Goal: Task Accomplishment & Management: Manage account settings

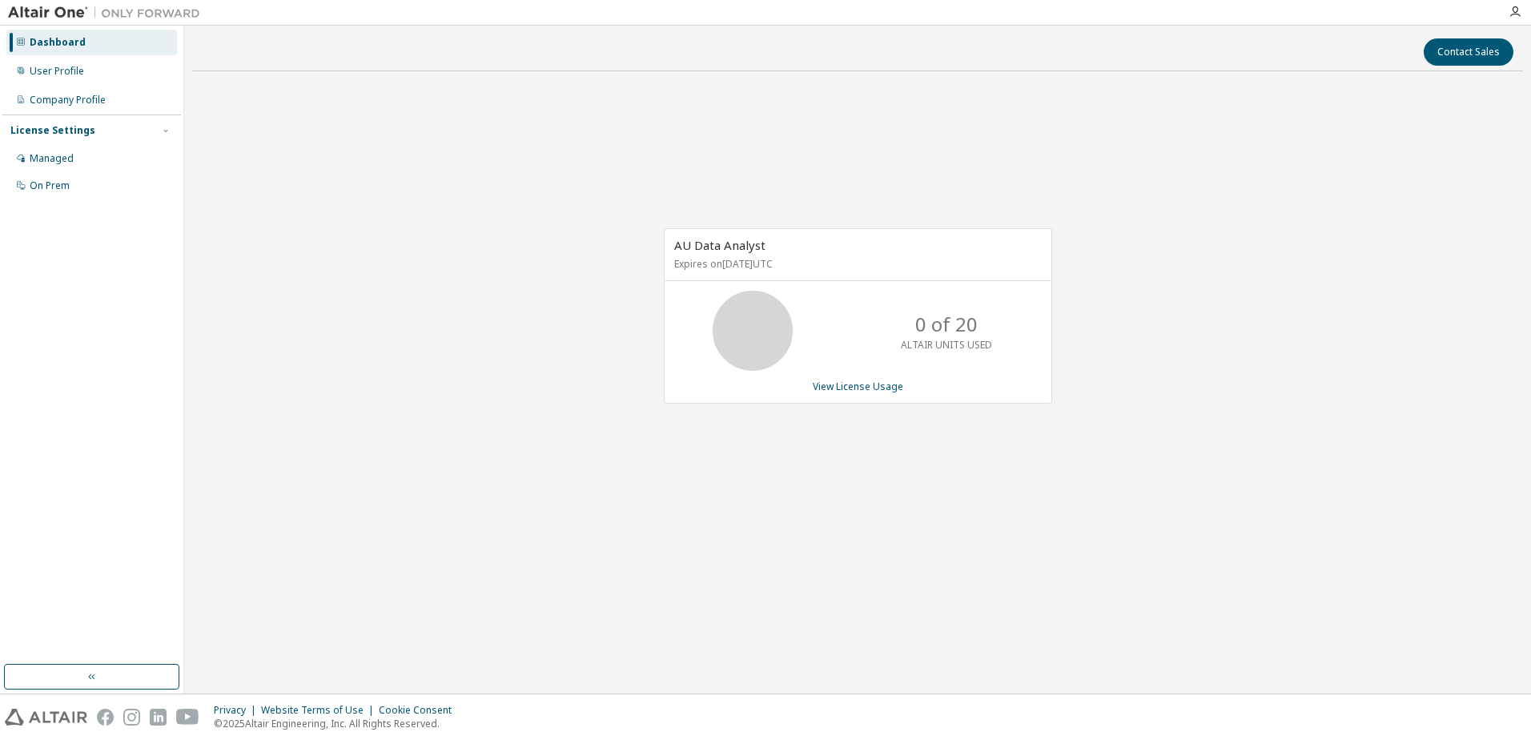
click at [62, 46] on div "Dashboard" at bounding box center [58, 42] width 56 height 13
click at [29, 44] on div "Dashboard" at bounding box center [91, 43] width 171 height 26
click at [160, 131] on span "button" at bounding box center [165, 130] width 13 height 13
click at [847, 388] on link "View License Usage" at bounding box center [858, 387] width 90 height 14
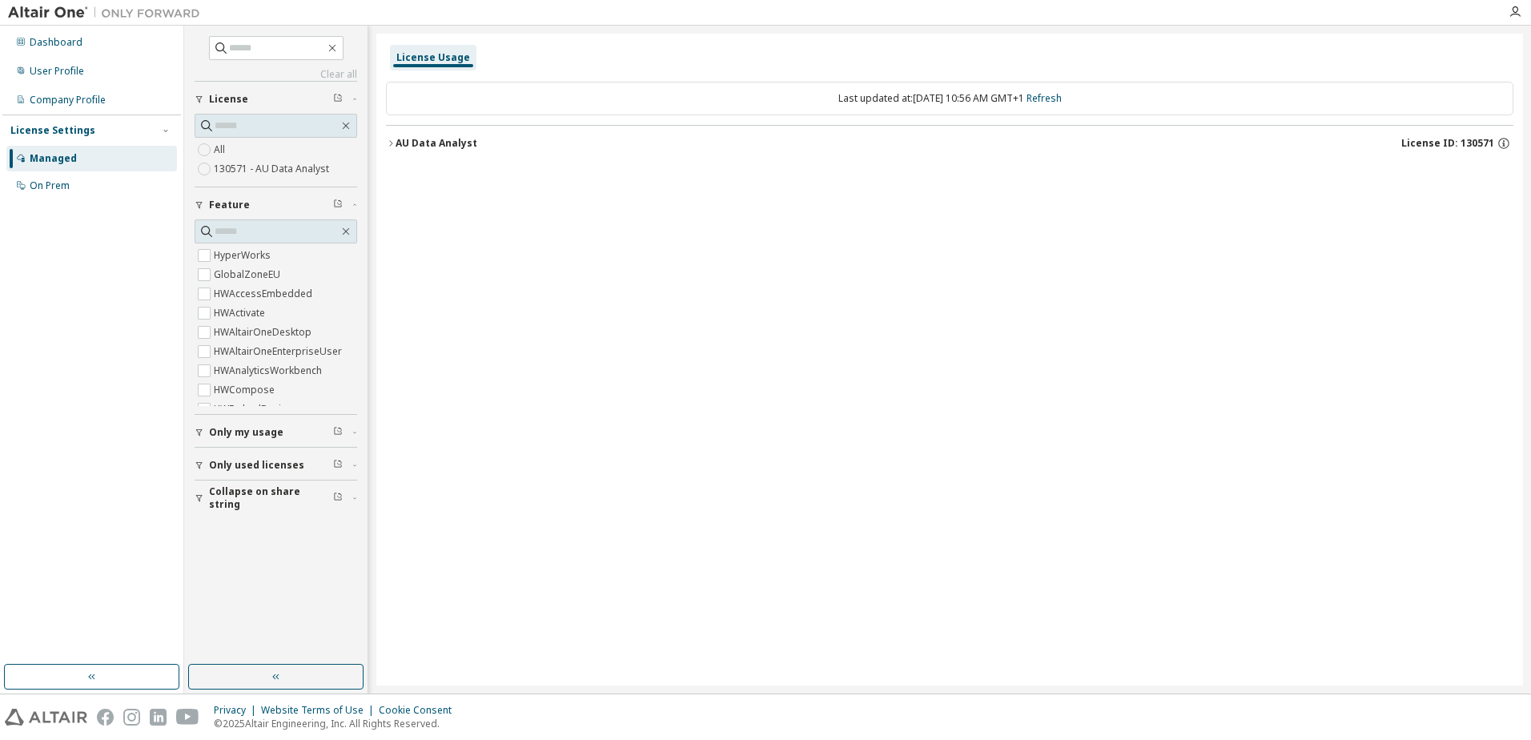
click at [395, 143] on icon "button" at bounding box center [391, 144] width 10 height 10
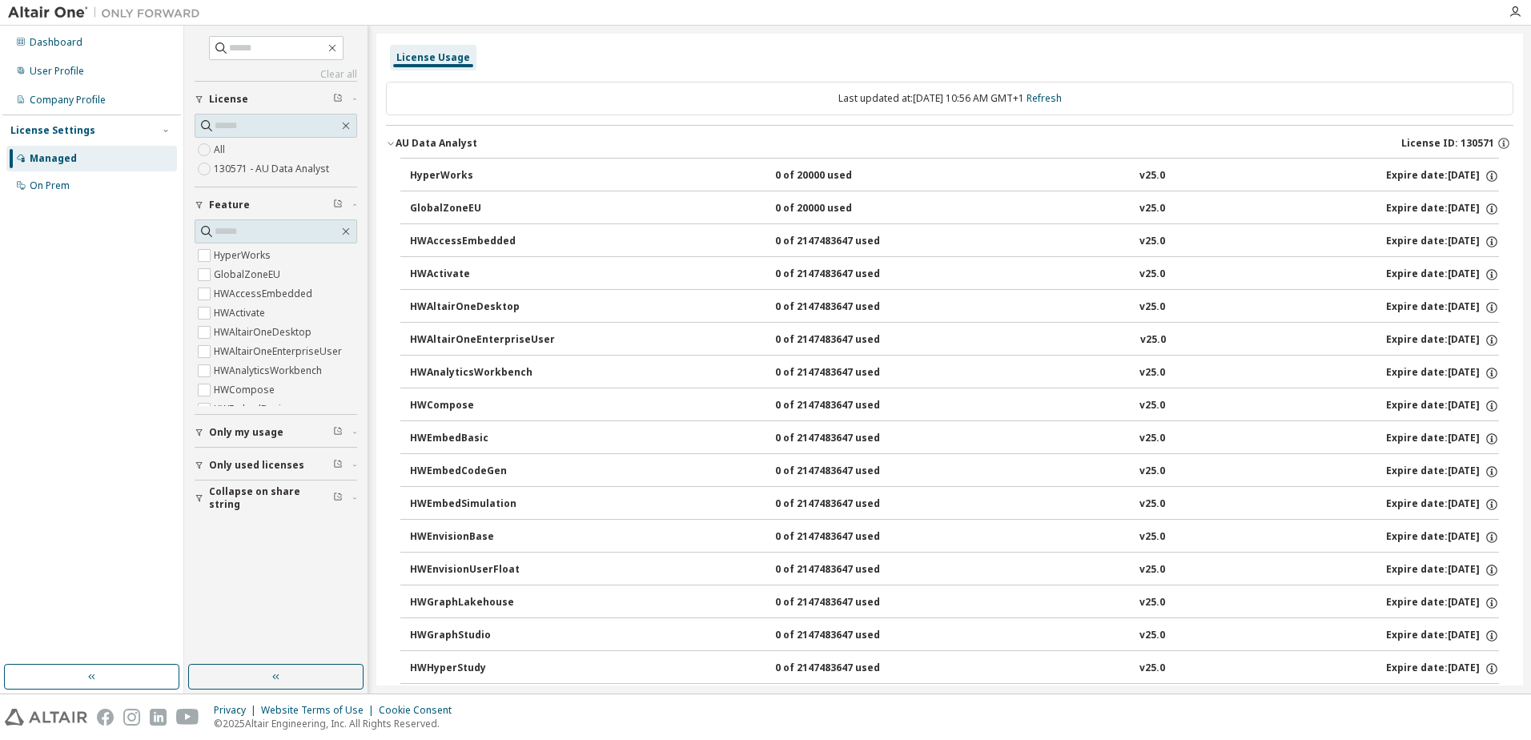
click at [392, 143] on icon "button" at bounding box center [391, 144] width 10 height 10
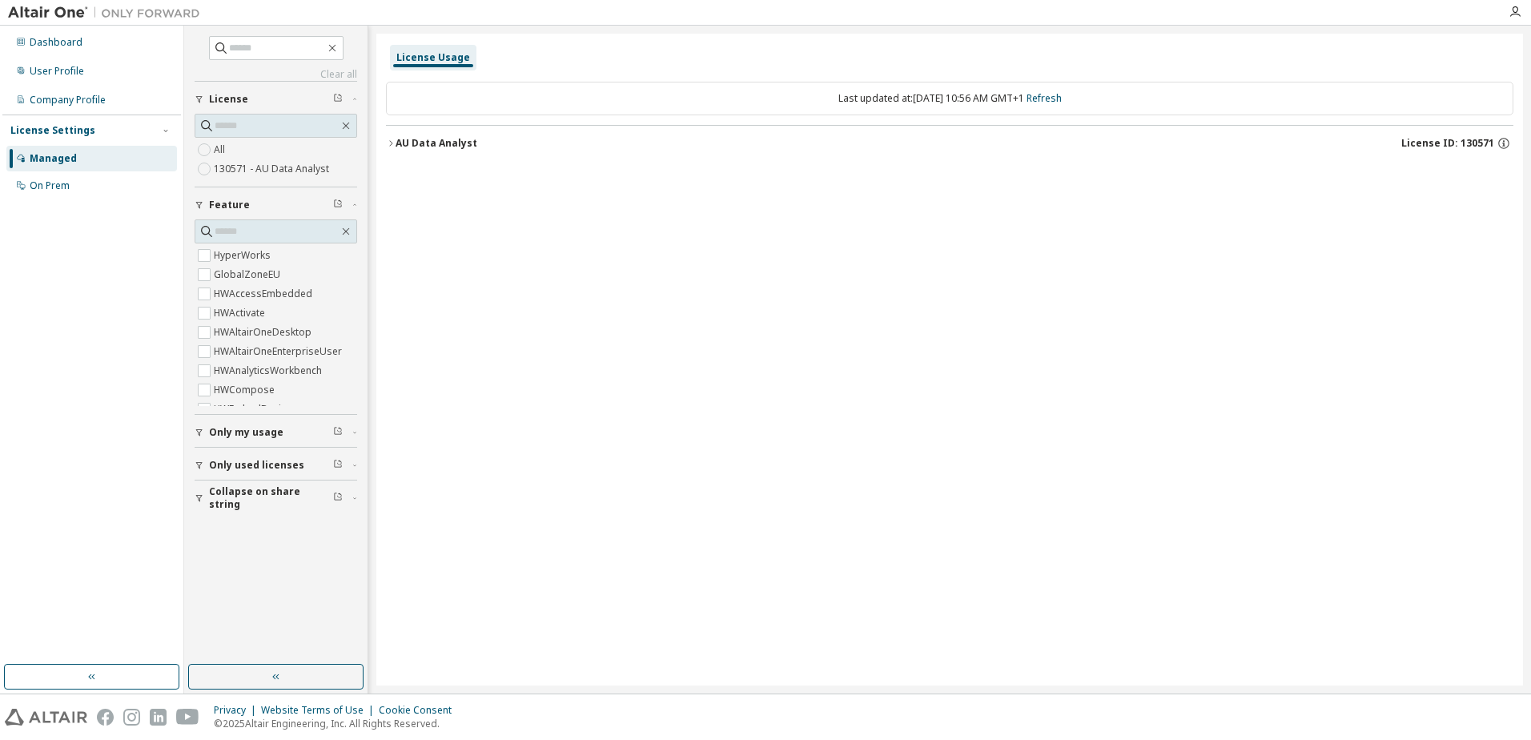
click at [421, 54] on div "License Usage" at bounding box center [433, 57] width 74 height 13
click at [429, 64] on div "License Usage" at bounding box center [433, 58] width 86 height 26
click at [431, 58] on div "License Usage" at bounding box center [433, 57] width 74 height 13
click at [432, 56] on div "License Usage" at bounding box center [433, 57] width 74 height 13
drag, startPoint x: 428, startPoint y: 132, endPoint x: 419, endPoint y: 139, distance: 11.4
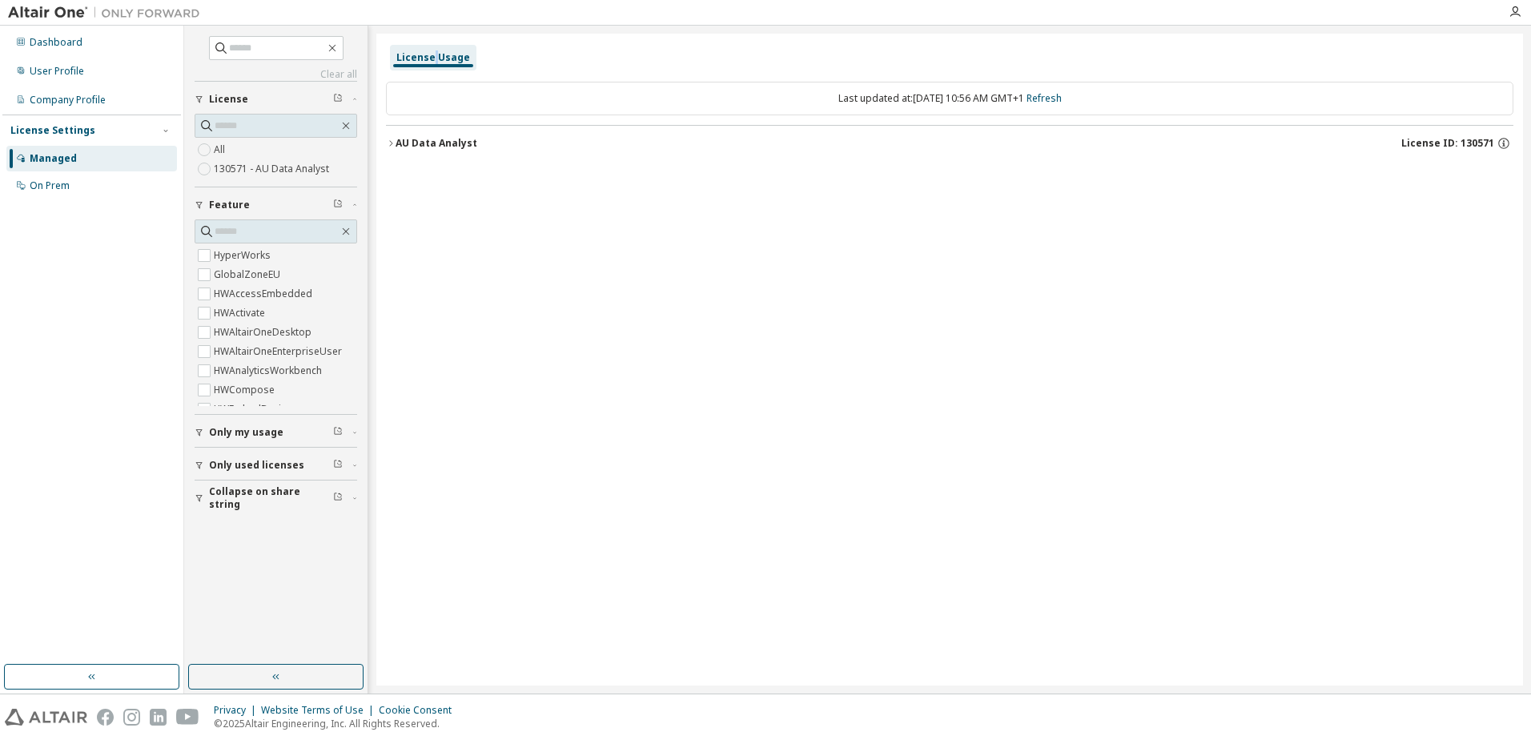
click at [428, 135] on button "AU Data Analyst License ID: 130571" at bounding box center [949, 143] width 1127 height 35
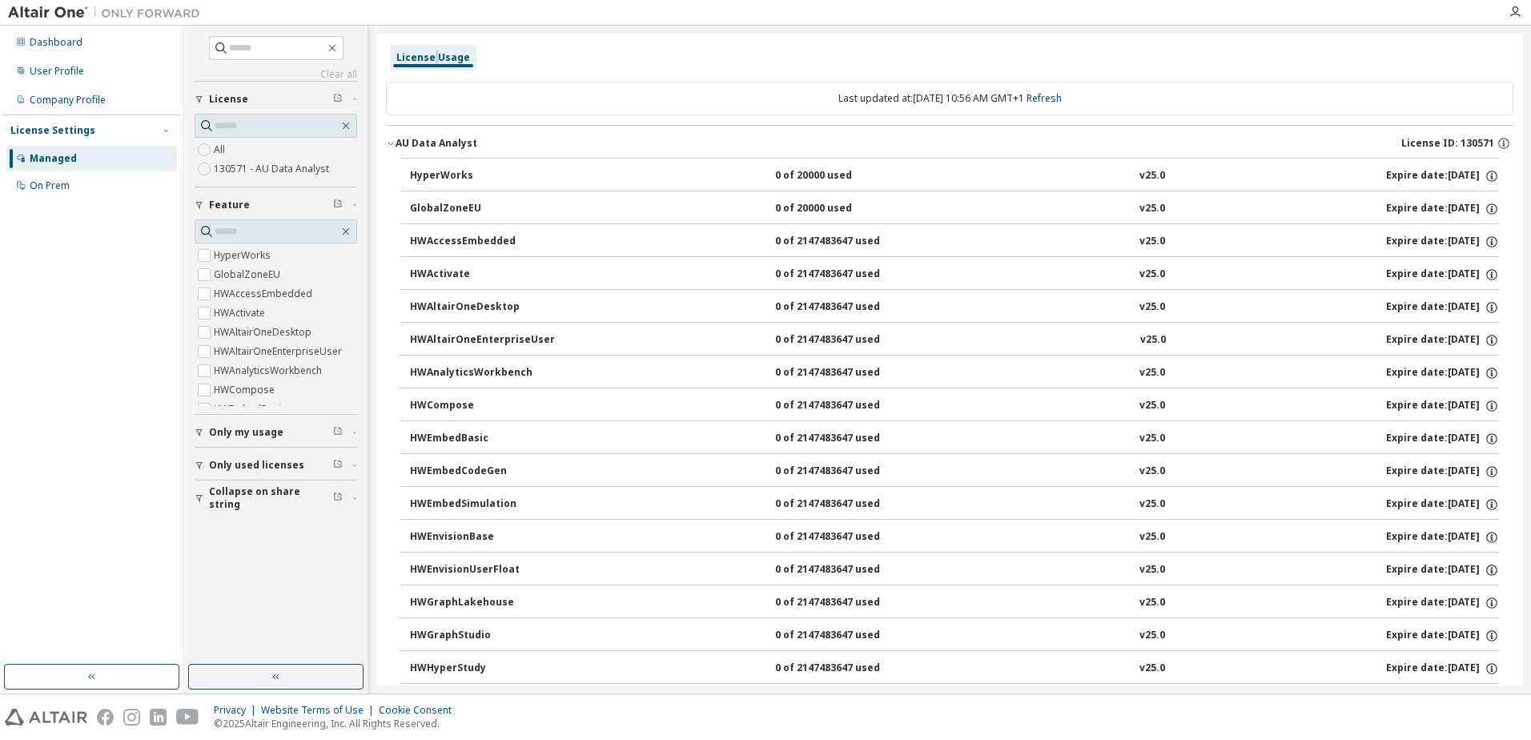
click at [418, 140] on div "AU Data Analyst" at bounding box center [437, 143] width 82 height 13
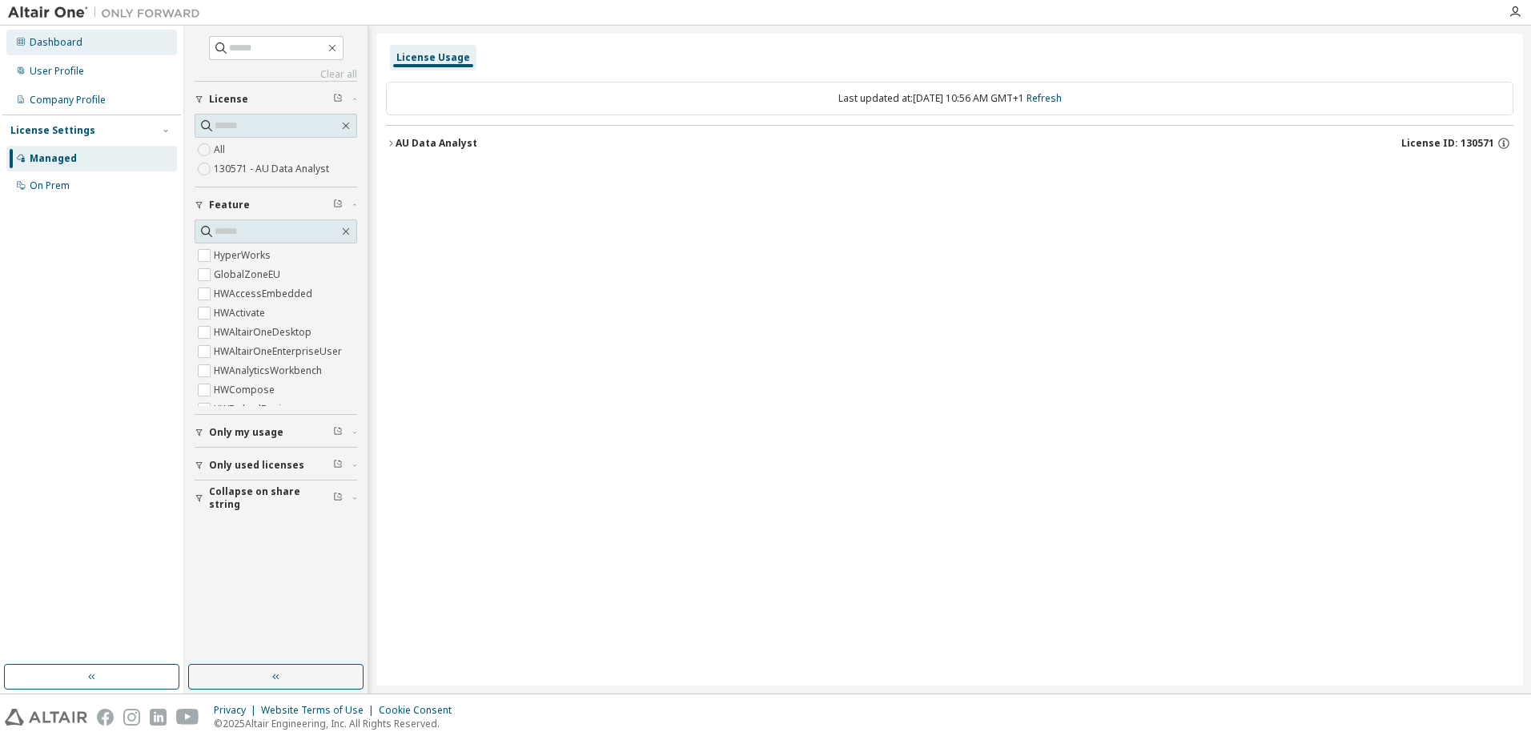
click at [22, 40] on icon at bounding box center [21, 42] width 8 height 8
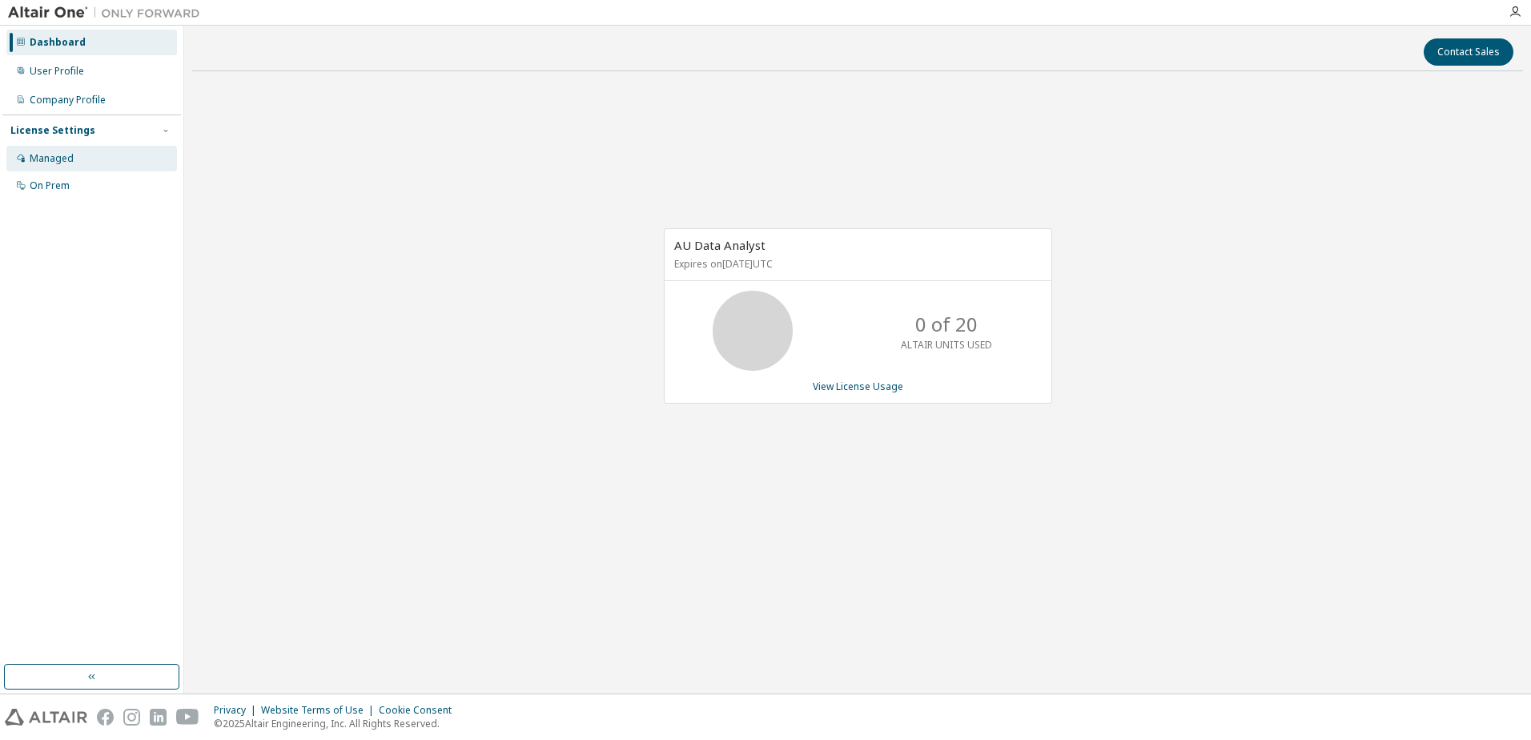
click at [56, 160] on div "Managed" at bounding box center [52, 158] width 44 height 13
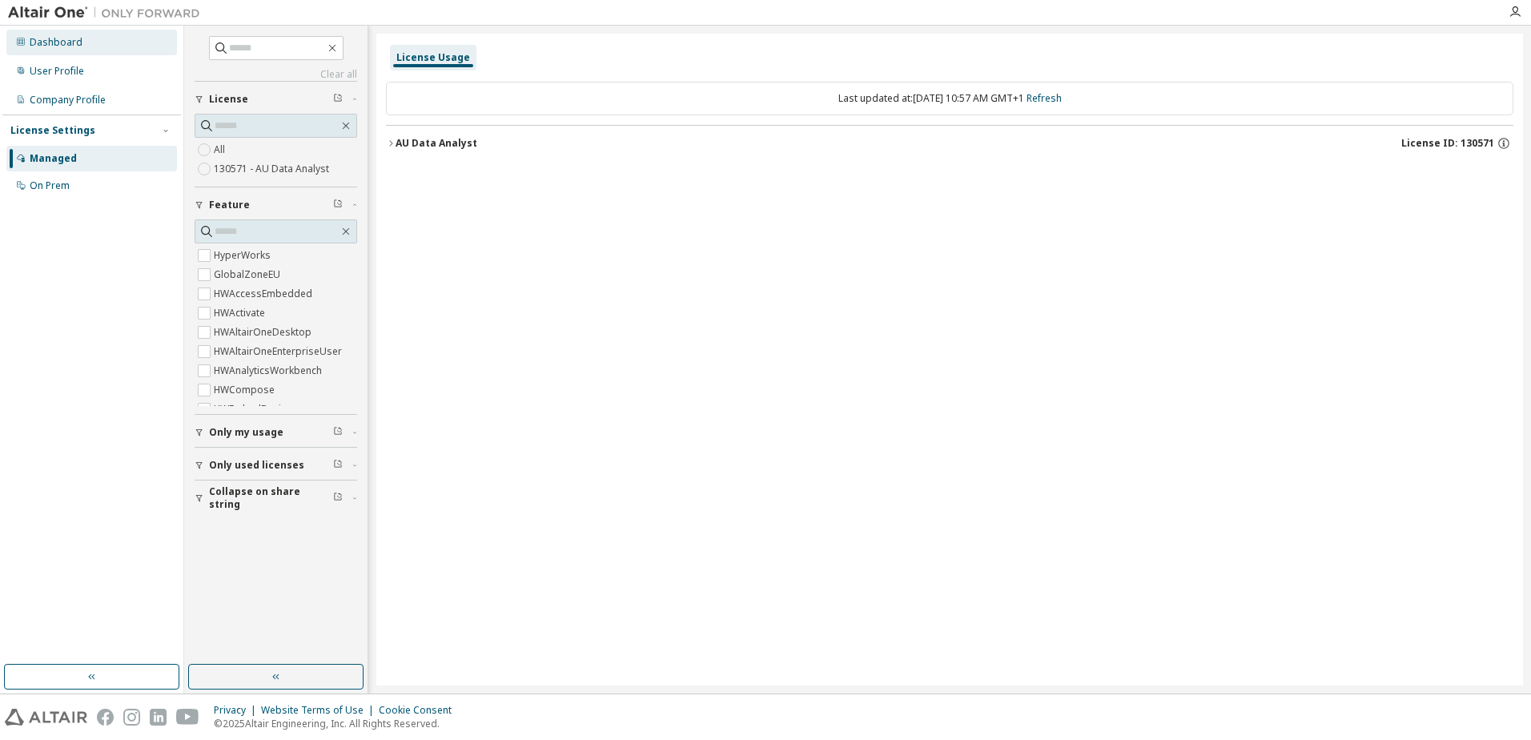
click at [54, 38] on div "Dashboard" at bounding box center [56, 42] width 53 height 13
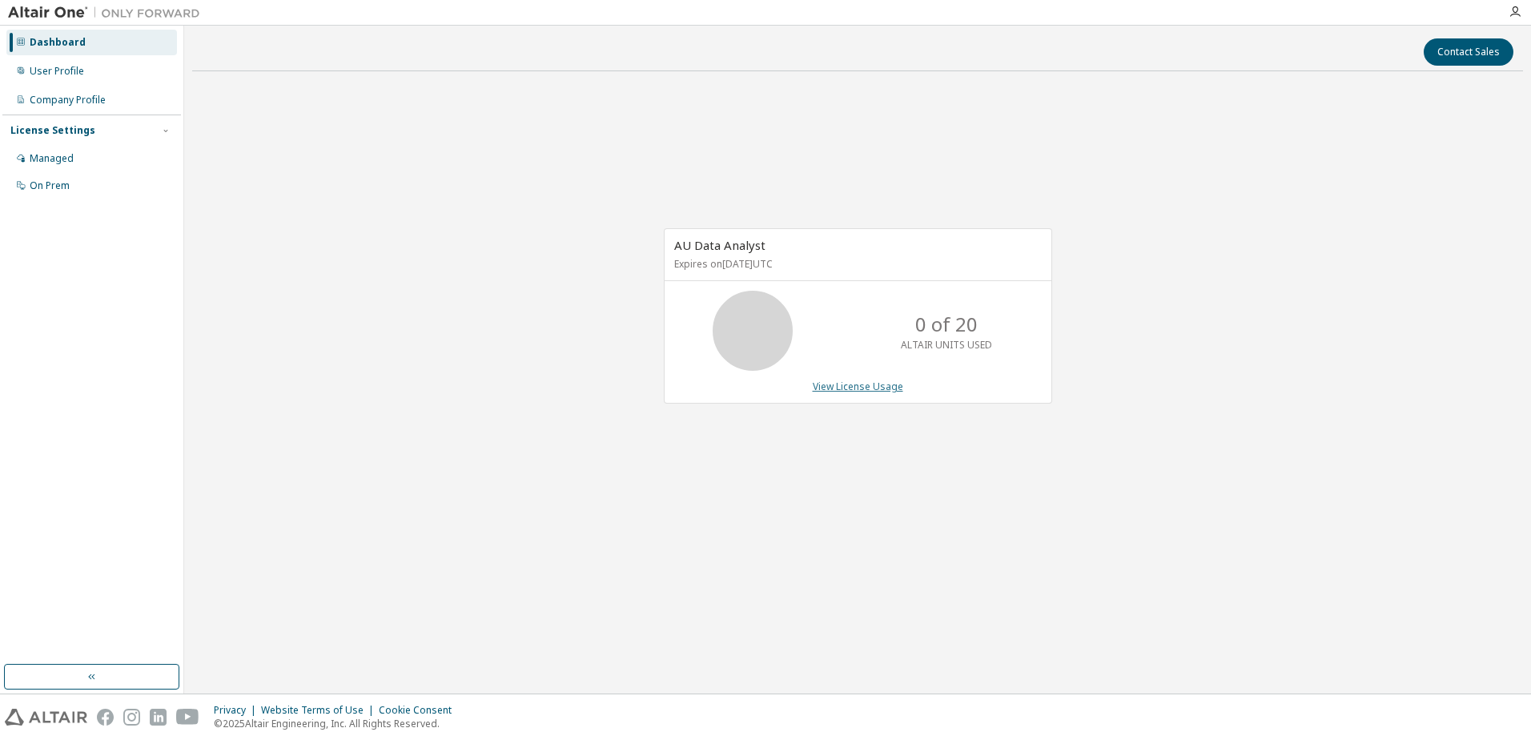
click at [858, 385] on link "View License Usage" at bounding box center [858, 387] width 90 height 14
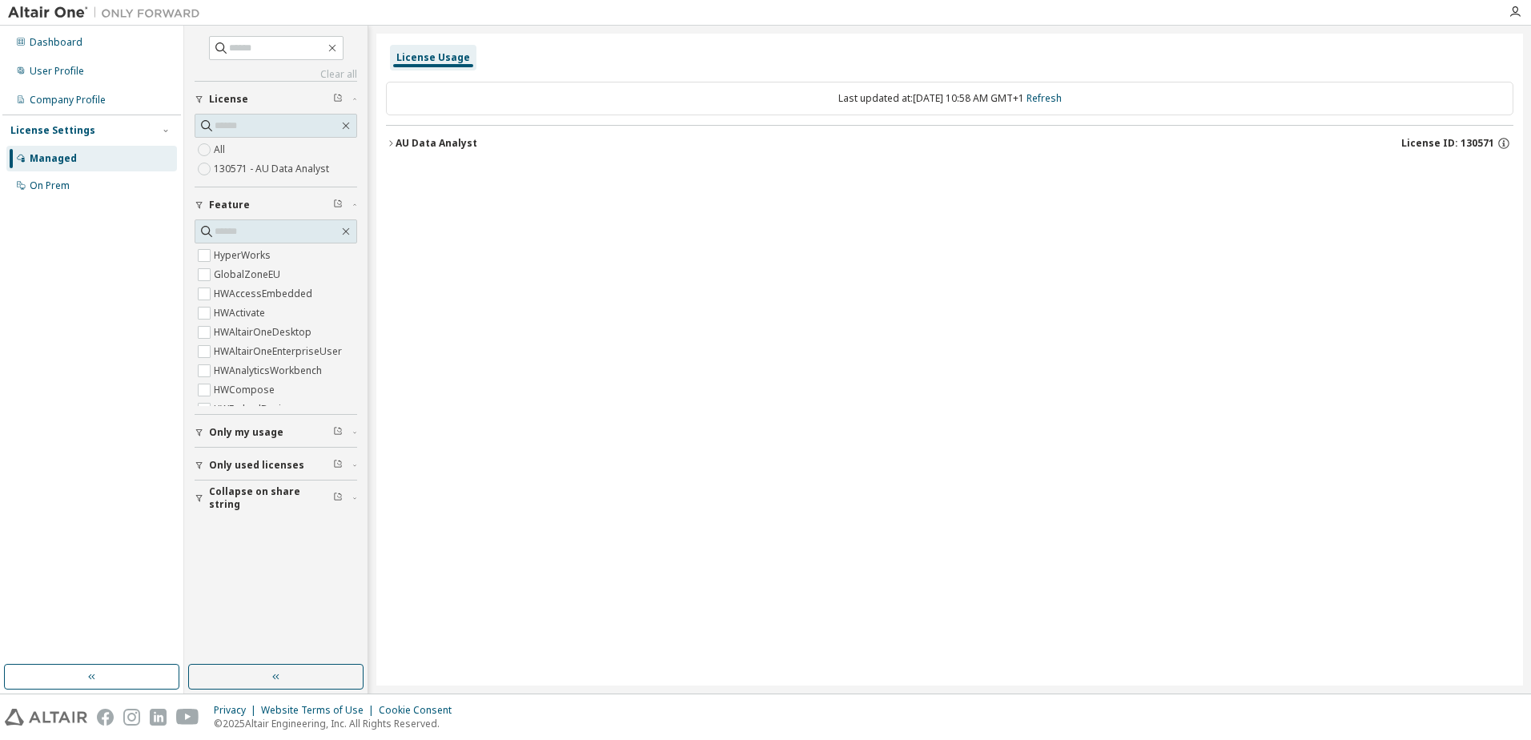
click at [337, 431] on icon "button" at bounding box center [338, 431] width 10 height 10
click at [356, 429] on span "button" at bounding box center [354, 433] width 5 height 10
click at [356, 431] on icon "button" at bounding box center [355, 432] width 10 height 5
click at [72, 131] on div "License Settings" at bounding box center [52, 130] width 85 height 13
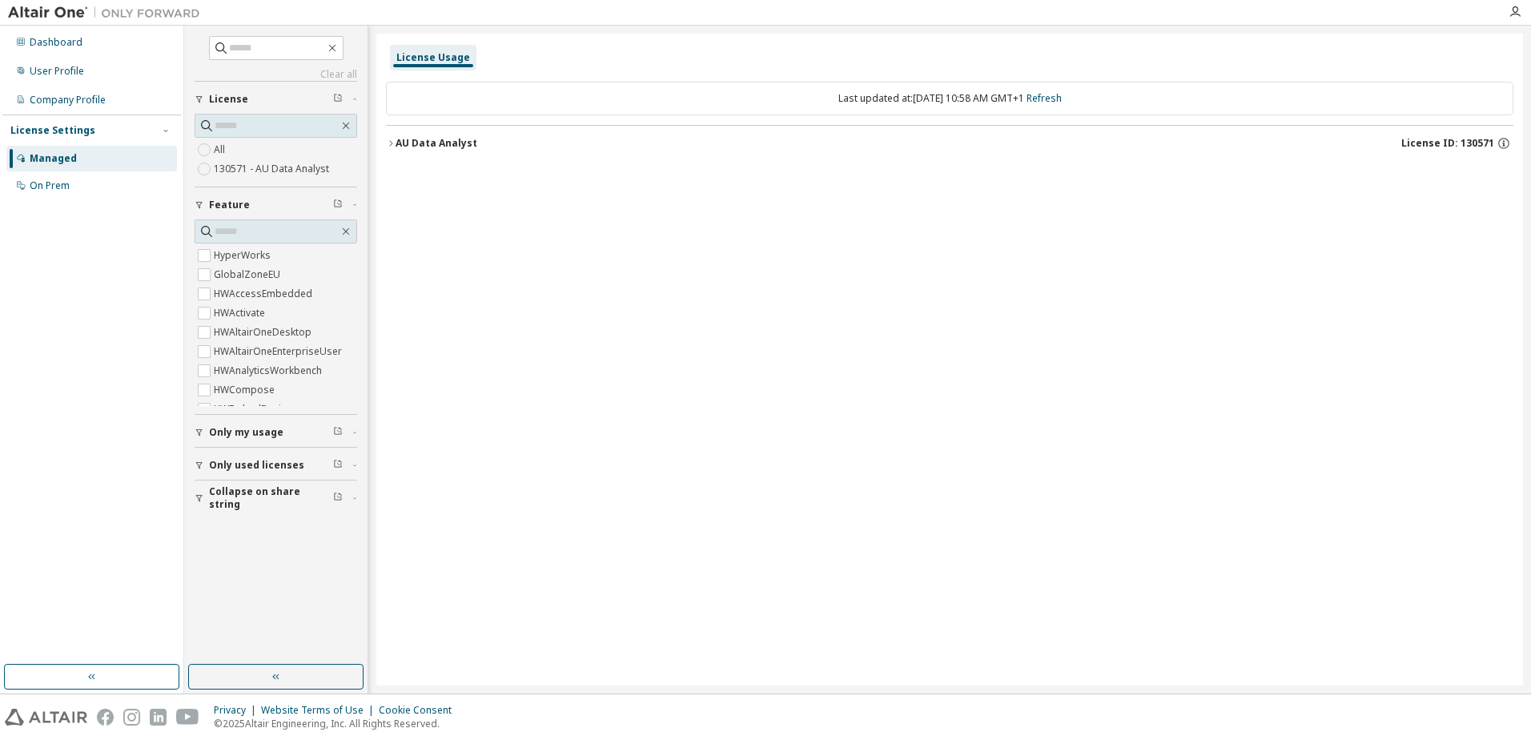
click at [409, 58] on div "License Usage" at bounding box center [433, 57] width 74 height 13
click at [442, 58] on div "License Usage" at bounding box center [433, 57] width 74 height 13
click at [410, 140] on div "AU Data Analyst" at bounding box center [437, 143] width 82 height 13
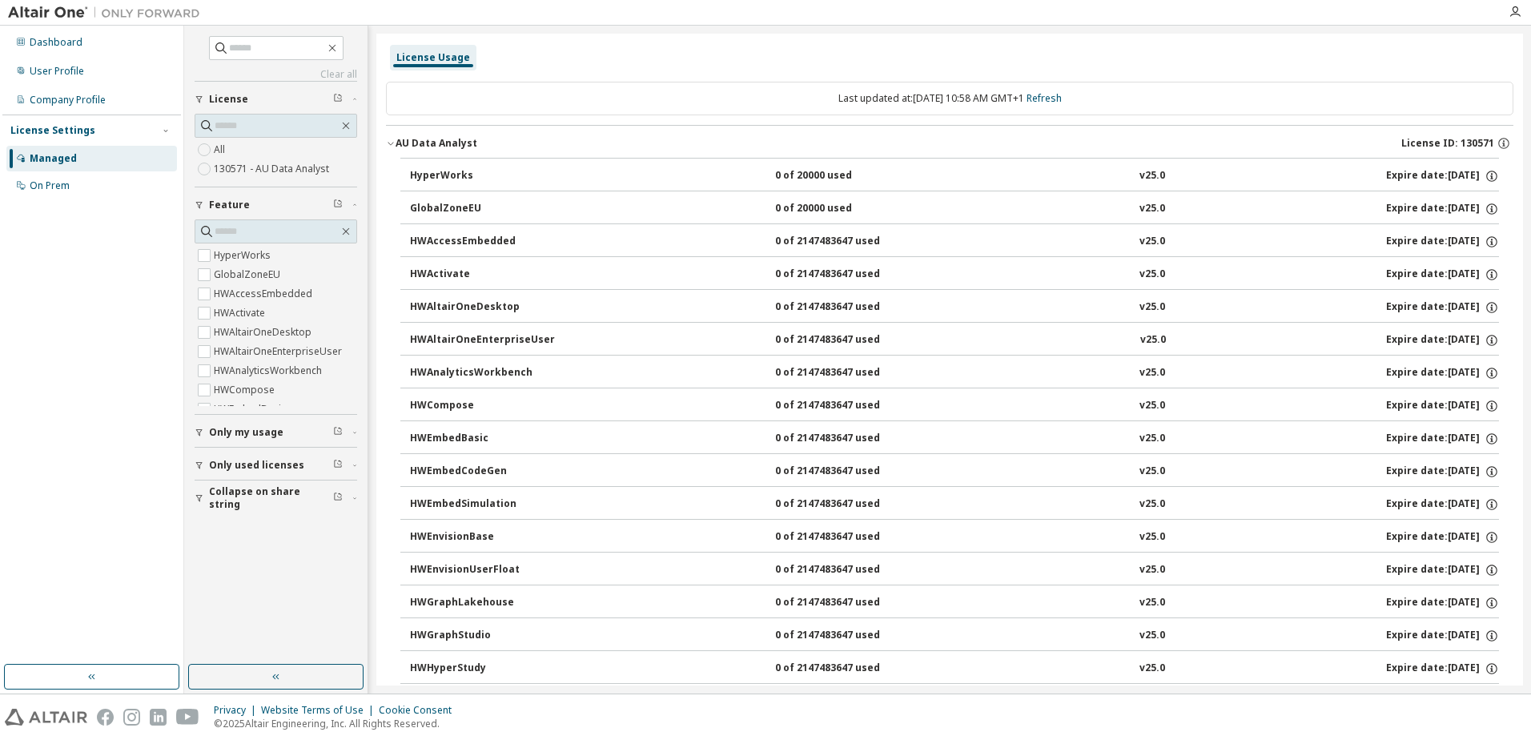
click at [426, 61] on div "License Usage" at bounding box center [433, 57] width 74 height 13
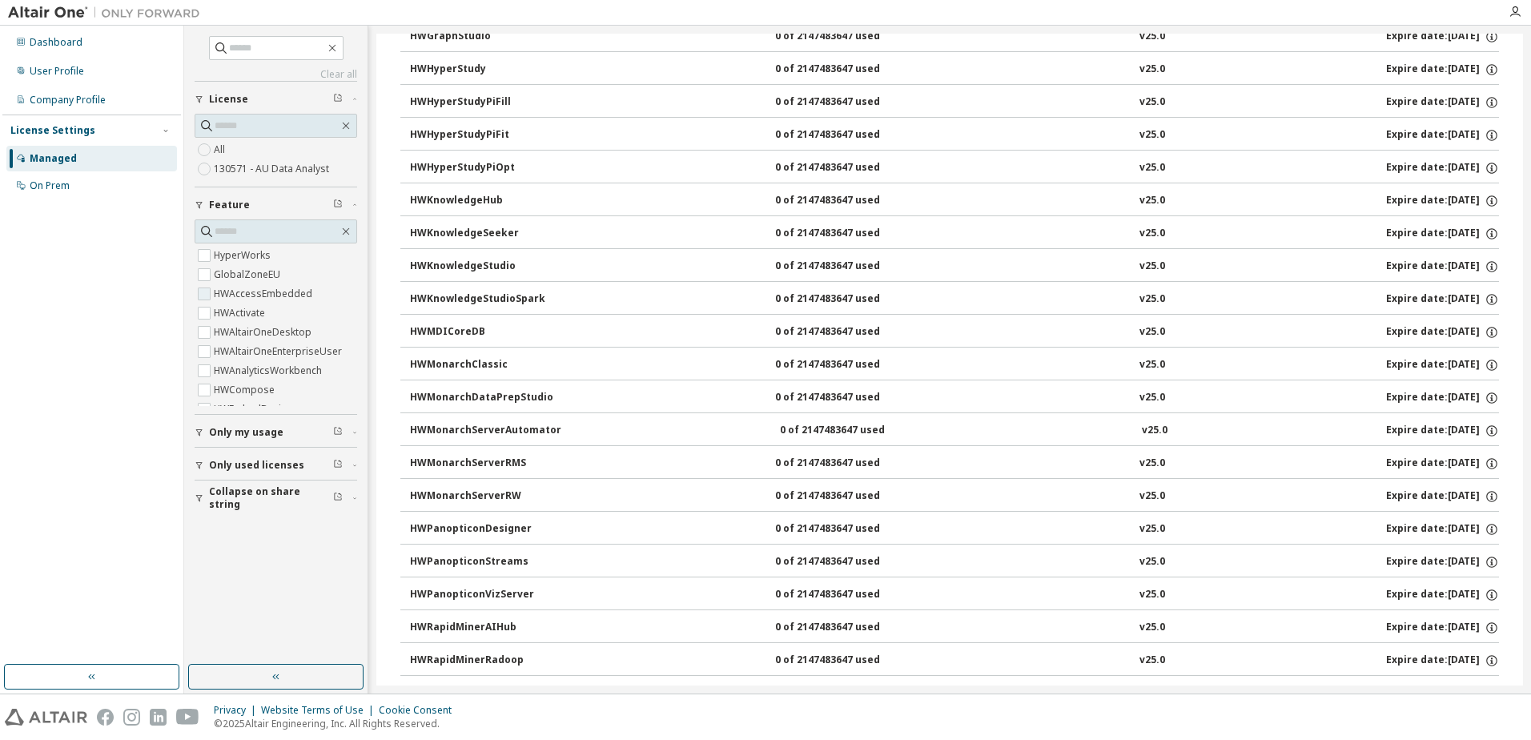
scroll to position [251, 0]
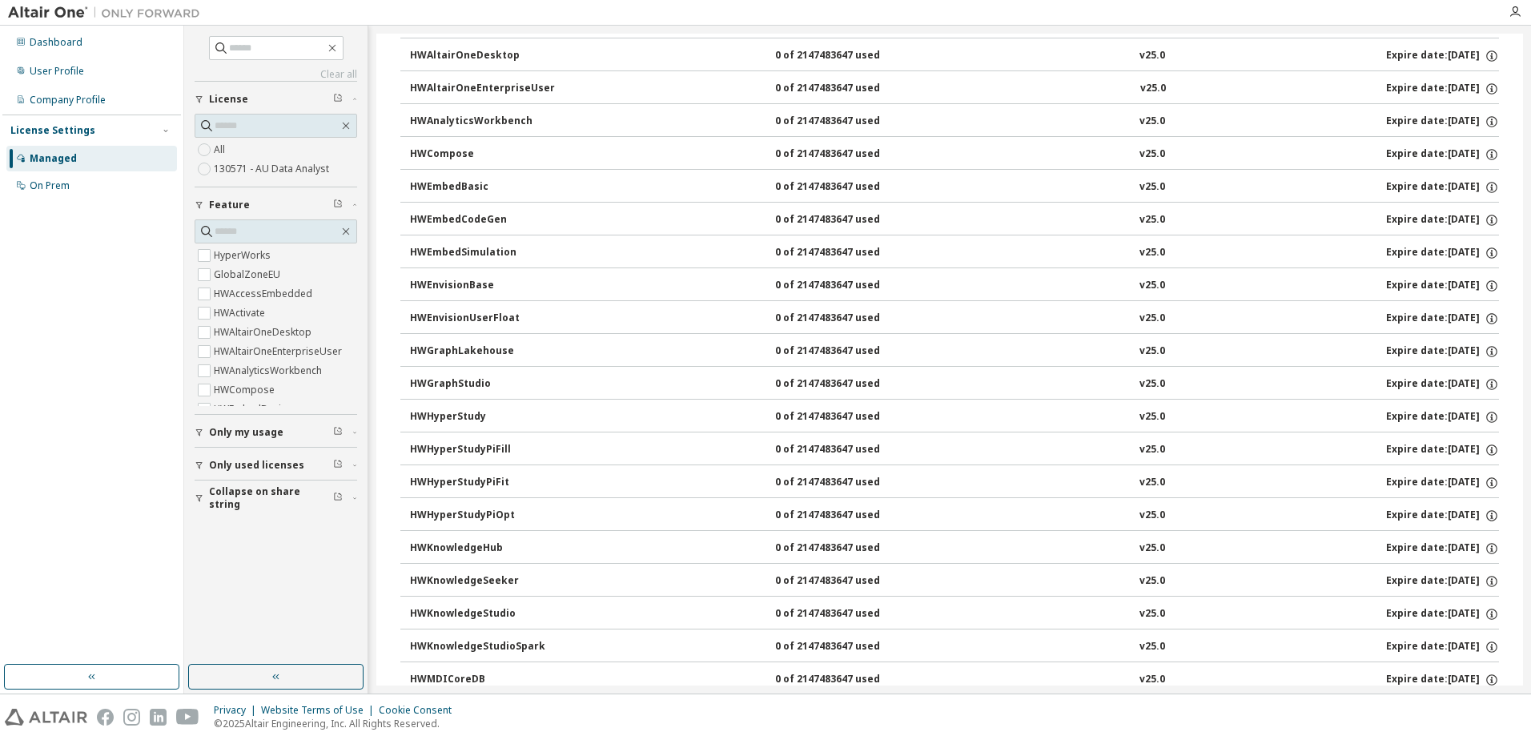
click at [284, 170] on label "130571 - AU Data Analyst" at bounding box center [273, 168] width 119 height 19
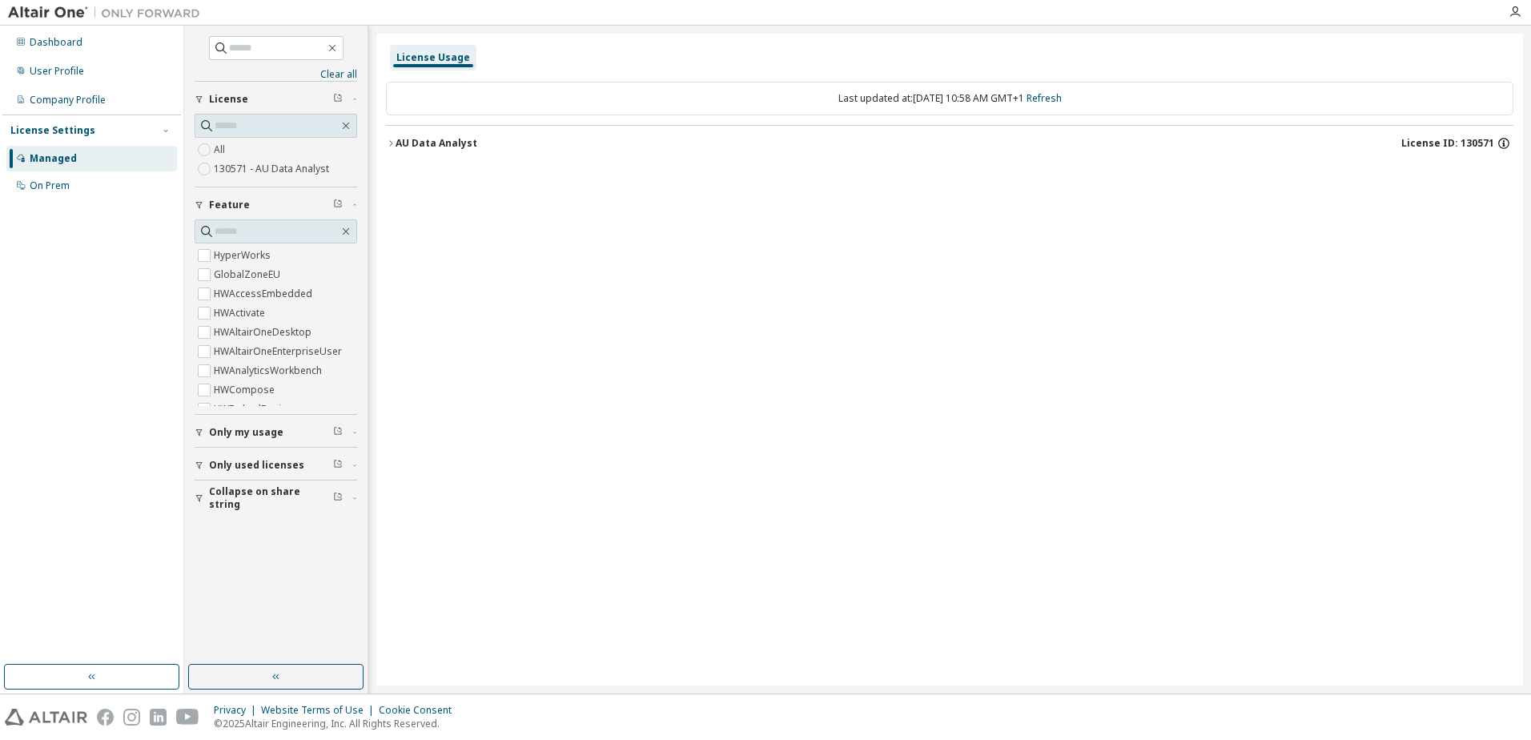
click at [1505, 141] on icon "button" at bounding box center [1504, 143] width 14 height 14
click at [396, 143] on div "AU Data Analyst" at bounding box center [437, 143] width 82 height 13
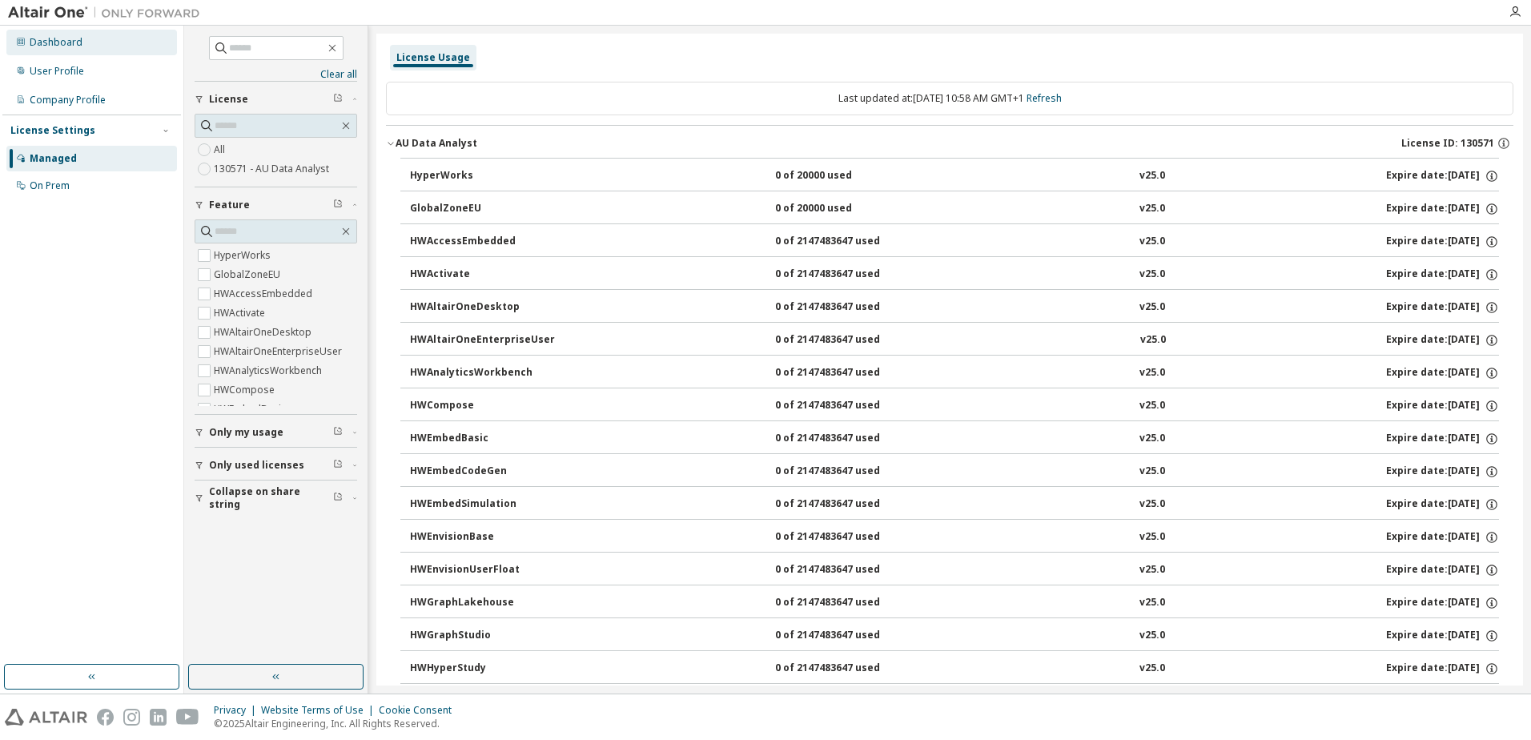
click at [43, 38] on div "Dashboard" at bounding box center [56, 42] width 53 height 13
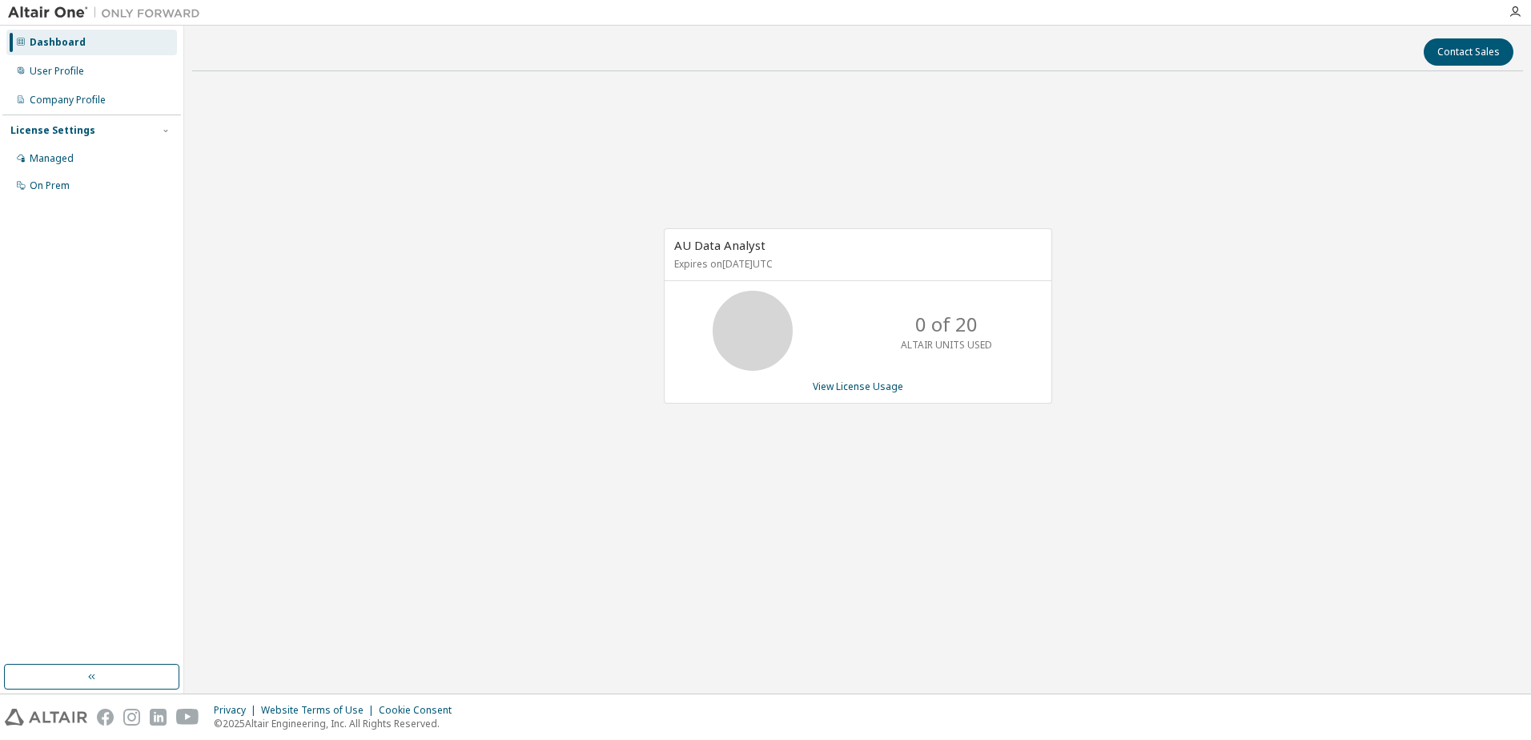
click at [1521, 14] on div at bounding box center [1515, 12] width 32 height 13
click at [1517, 12] on icon "button" at bounding box center [1515, 12] width 13 height 13
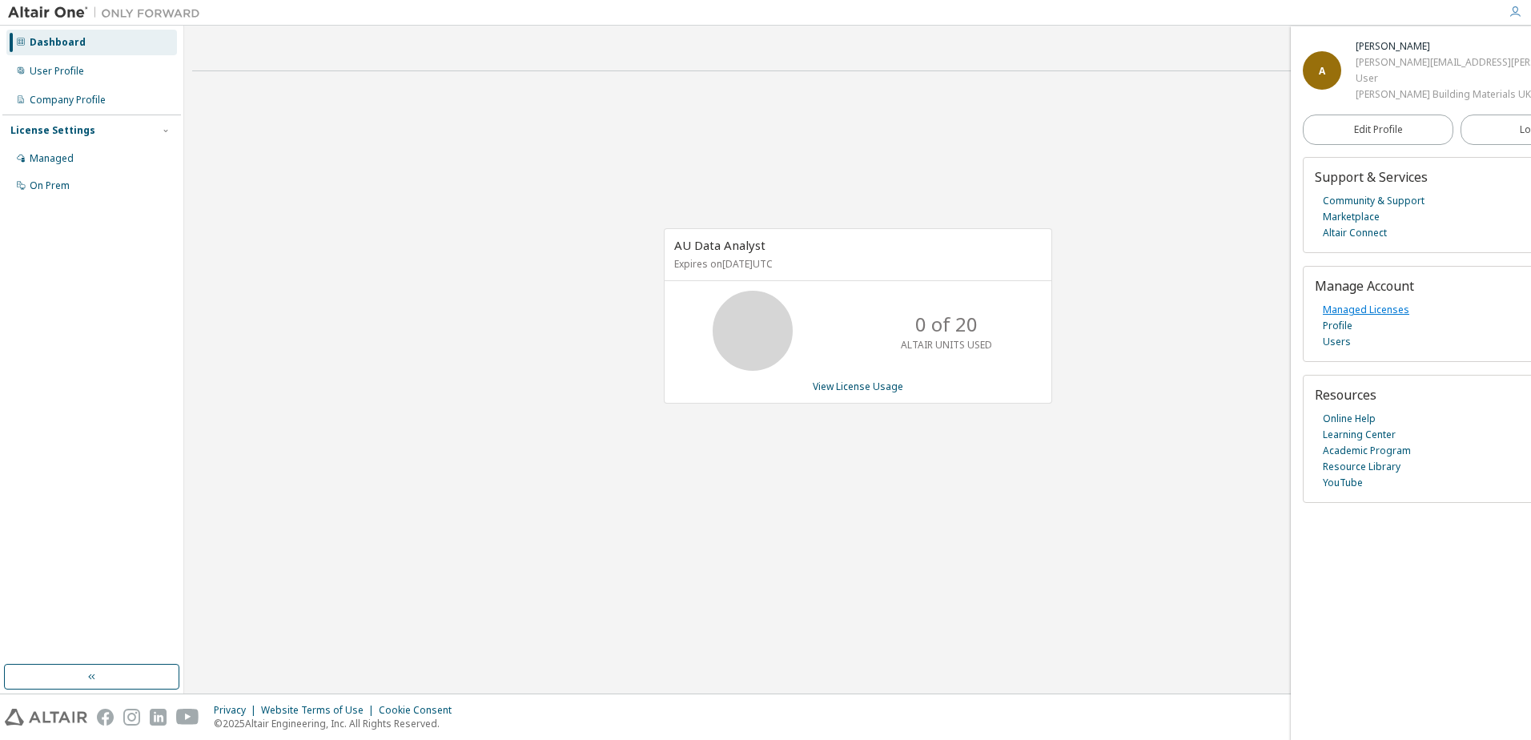
click at [1366, 312] on link "Managed Licenses" at bounding box center [1366, 310] width 86 height 16
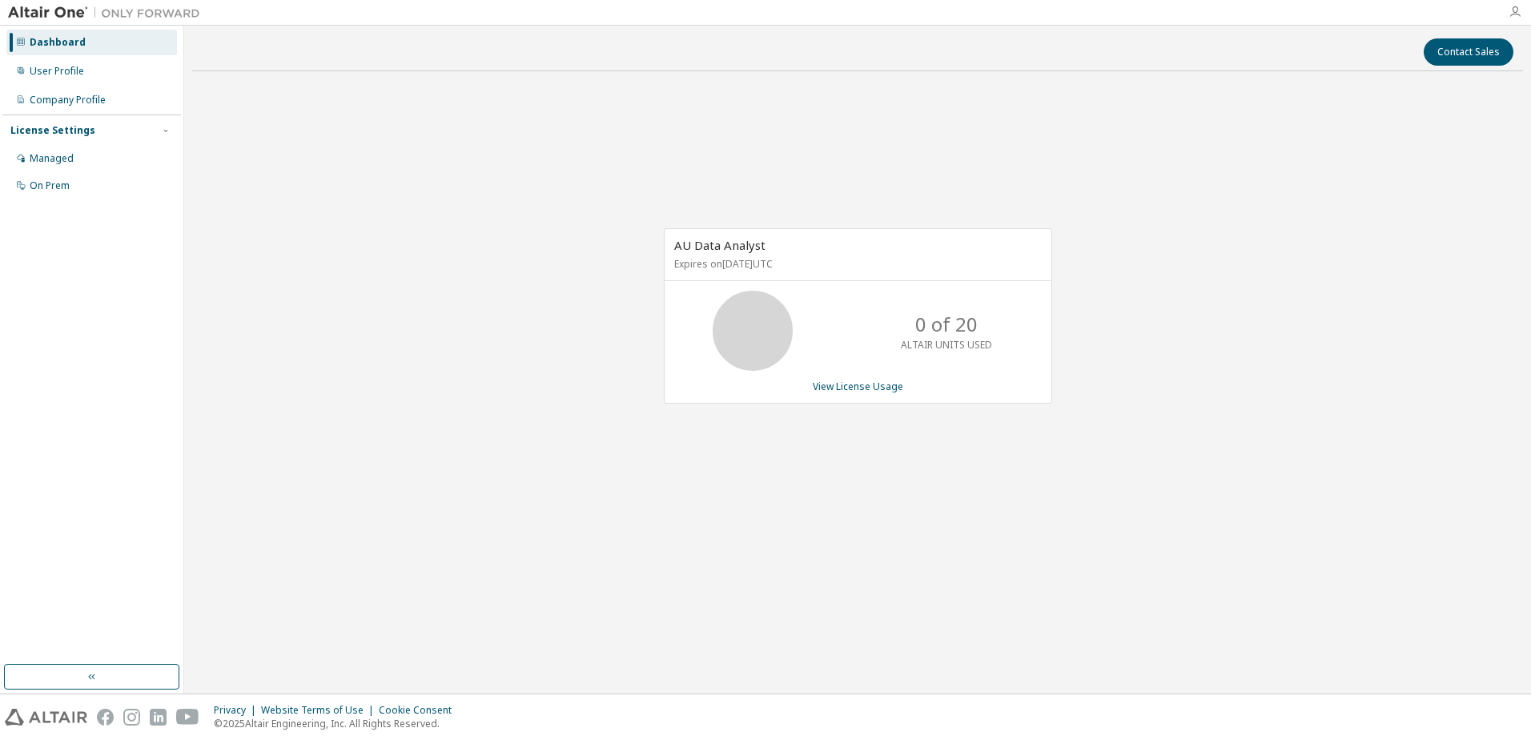
click at [1514, 14] on icon "button" at bounding box center [1515, 12] width 13 height 13
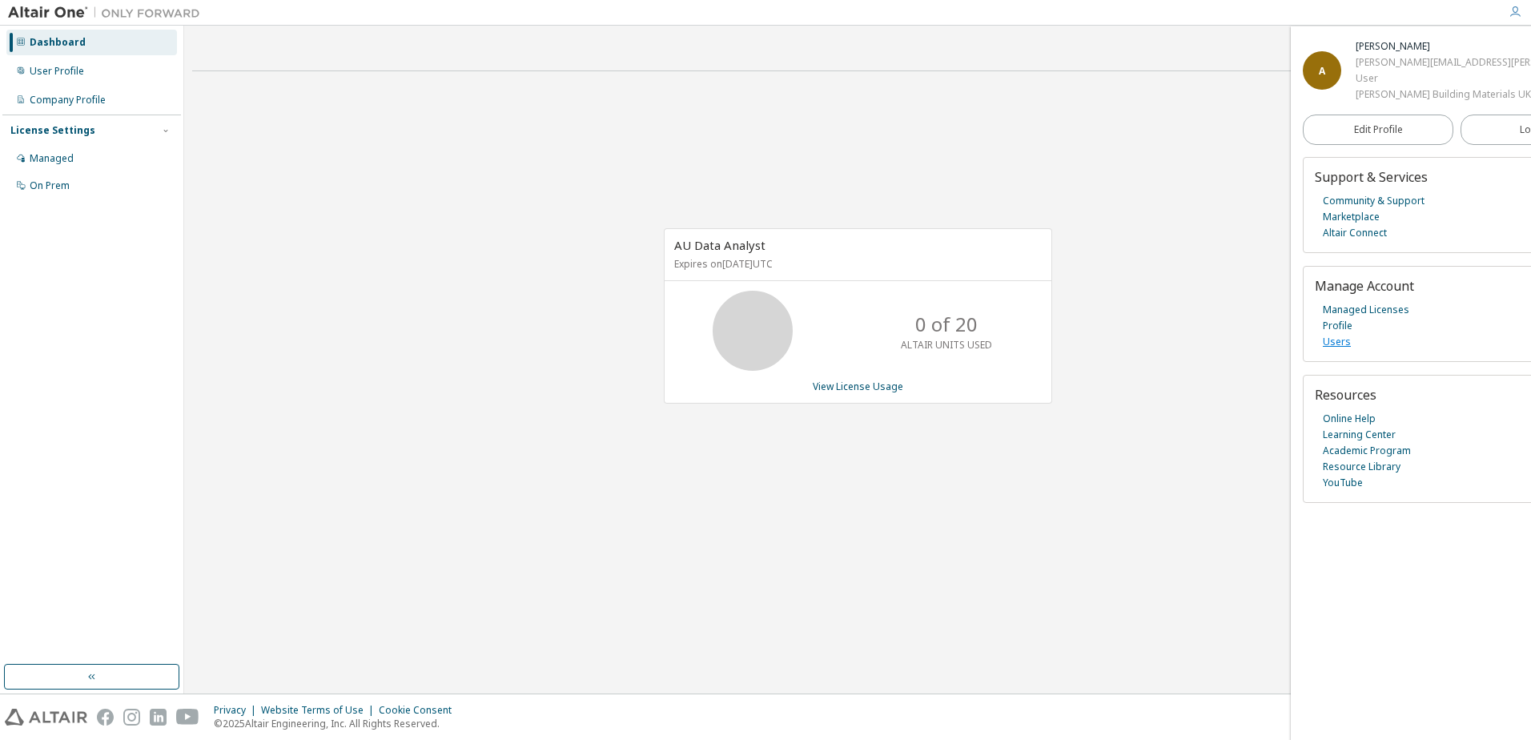
click at [1341, 344] on link "Users" at bounding box center [1337, 342] width 28 height 16
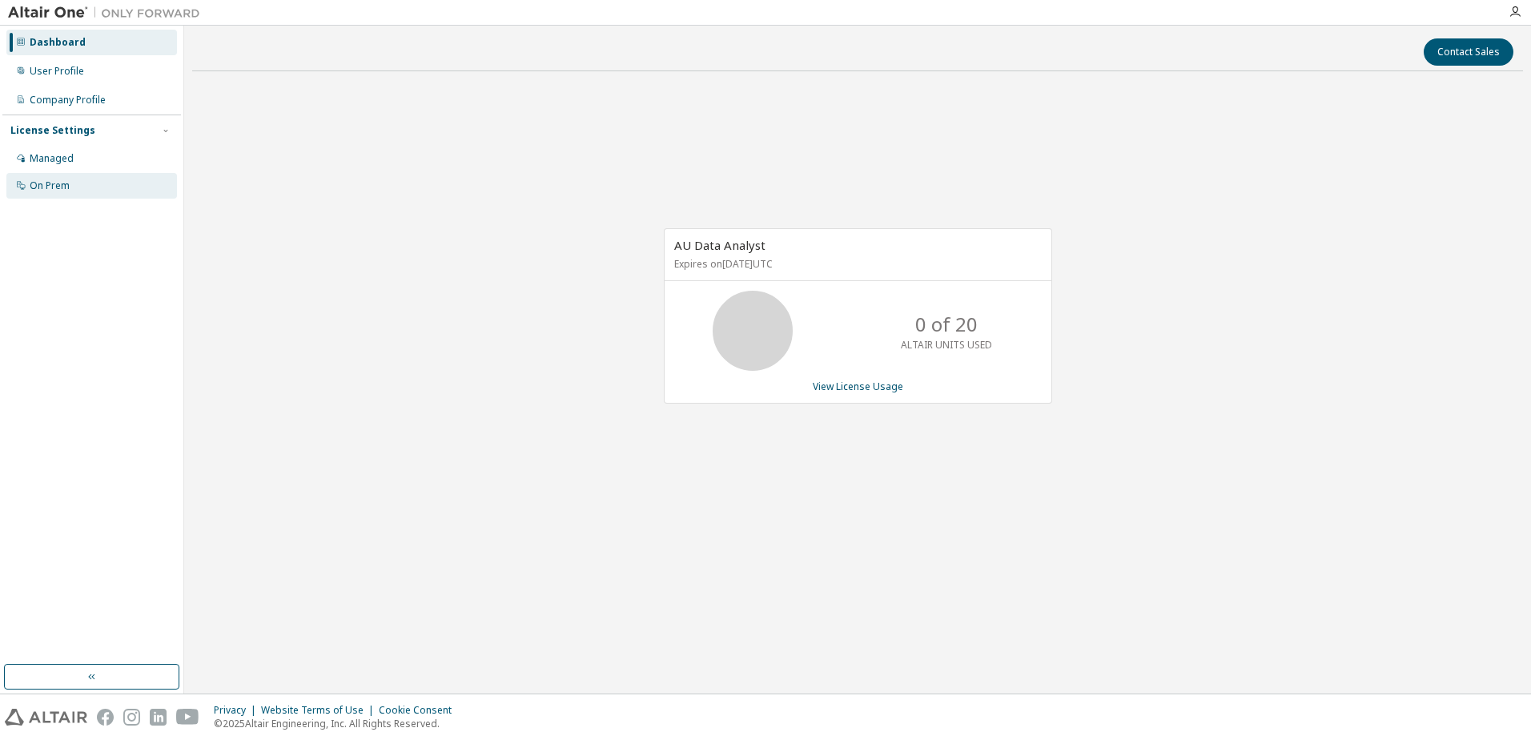
click at [62, 186] on div "On Prem" at bounding box center [50, 185] width 40 height 13
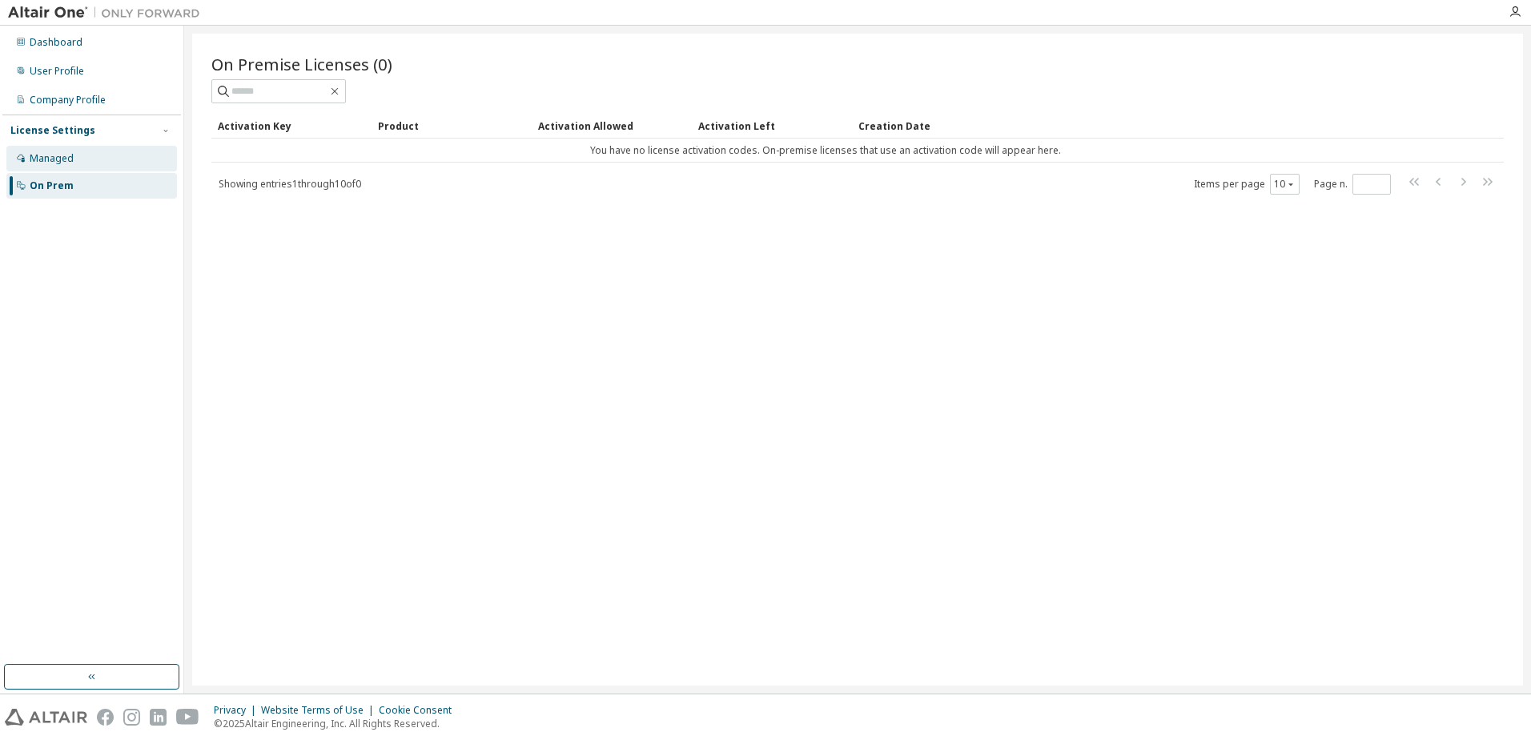
click at [82, 165] on div "Managed" at bounding box center [91, 159] width 171 height 26
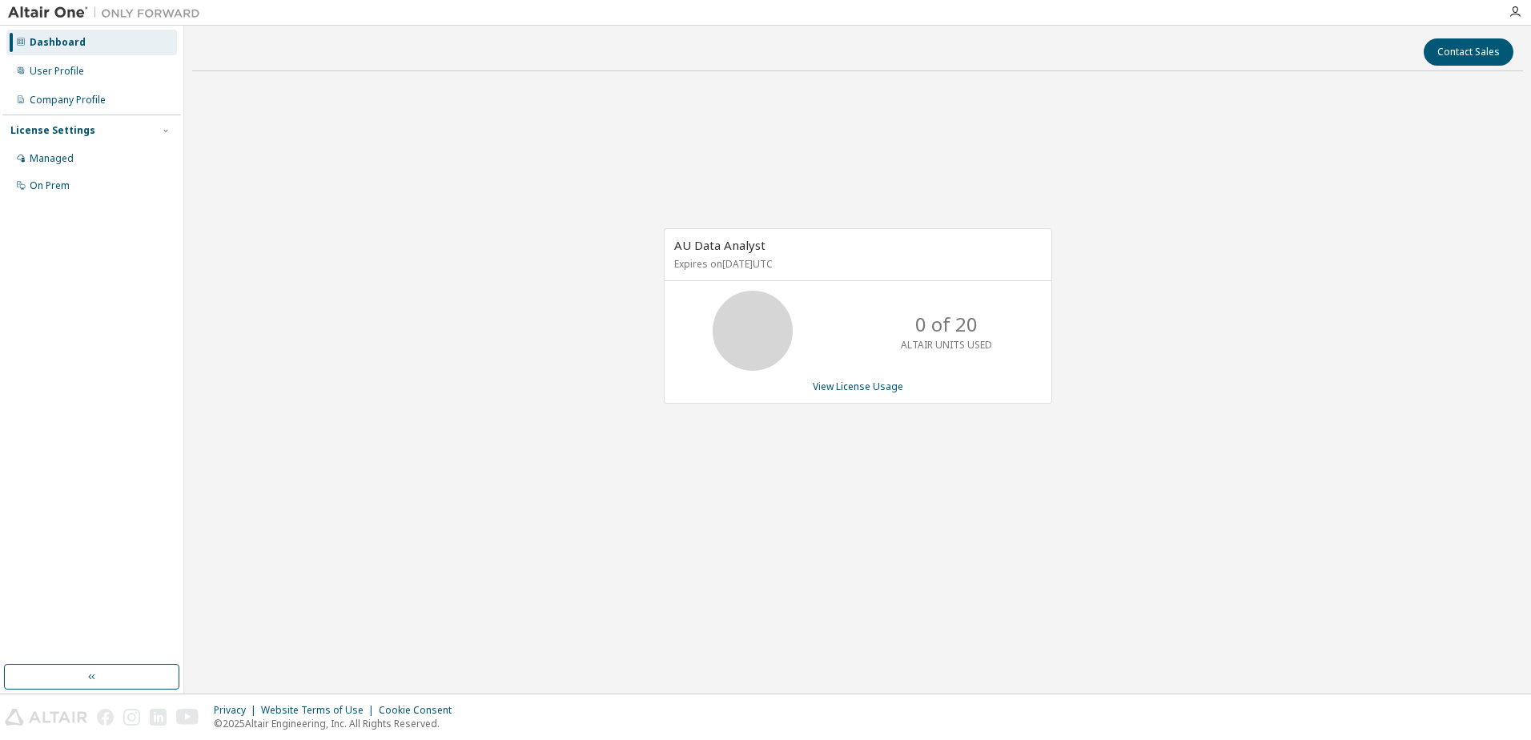
click at [22, 39] on icon at bounding box center [21, 42] width 10 height 10
click at [1518, 10] on icon "button" at bounding box center [1515, 12] width 13 height 13
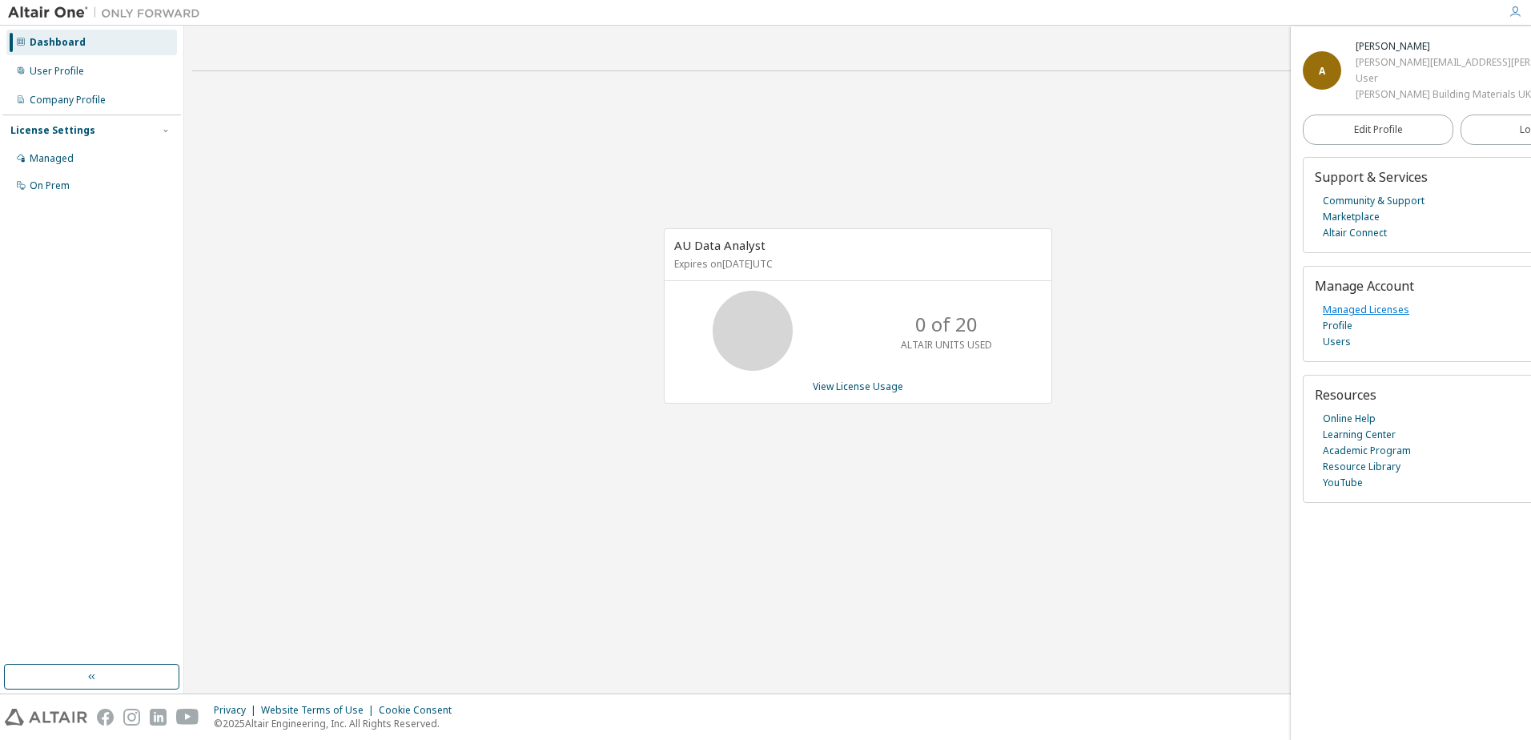
click at [1368, 307] on link "Managed Licenses" at bounding box center [1366, 310] width 86 height 16
